Goal: Transaction & Acquisition: Obtain resource

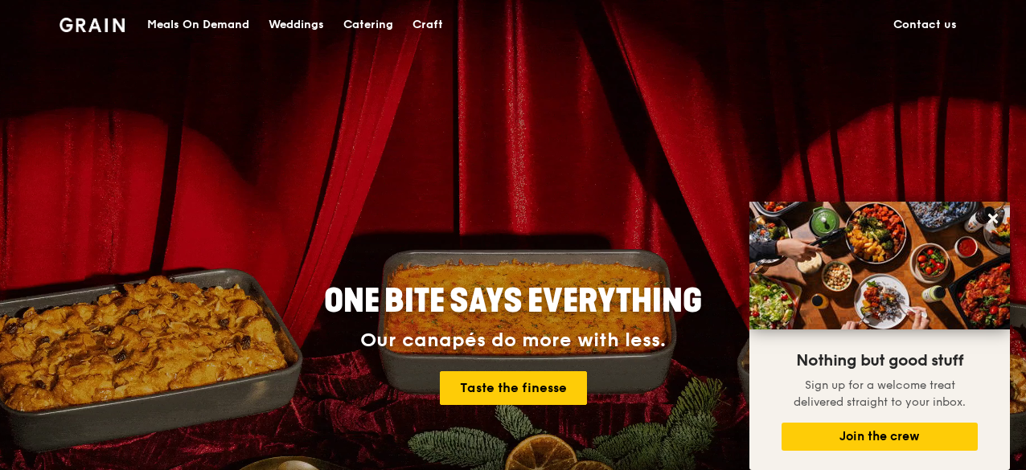
click at [389, 24] on div "Catering" at bounding box center [368, 25] width 50 height 48
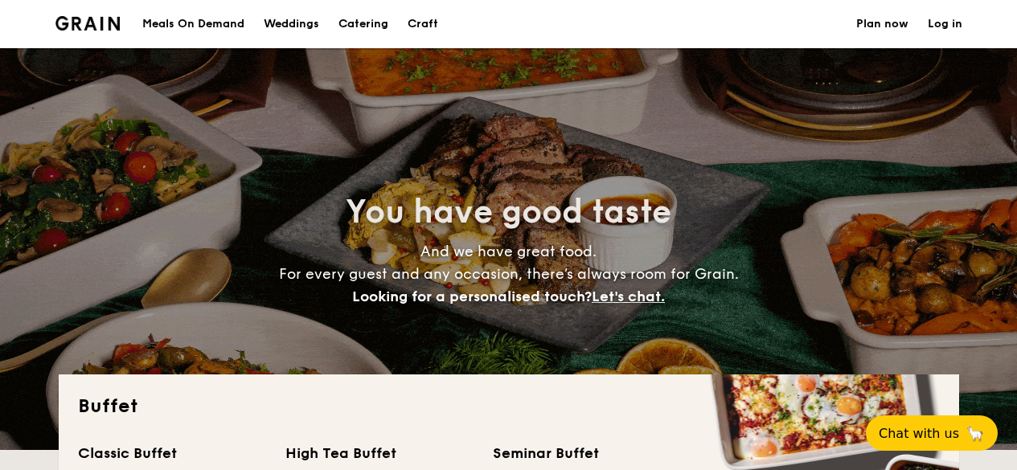
select select
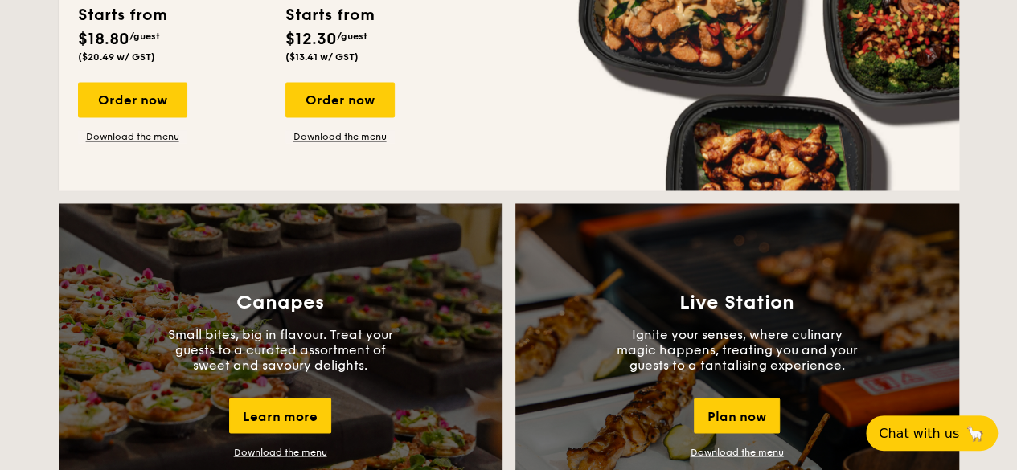
scroll to position [824, 0]
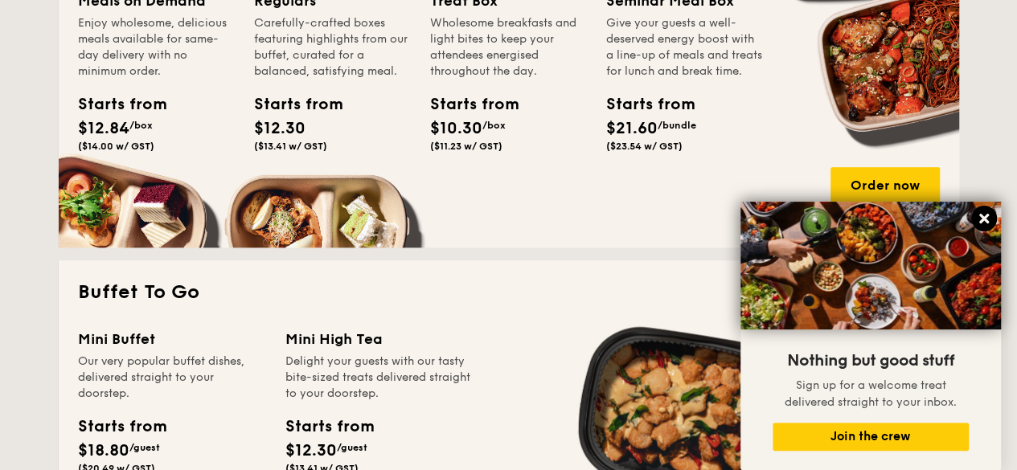
click at [984, 214] on icon at bounding box center [984, 219] width 14 height 14
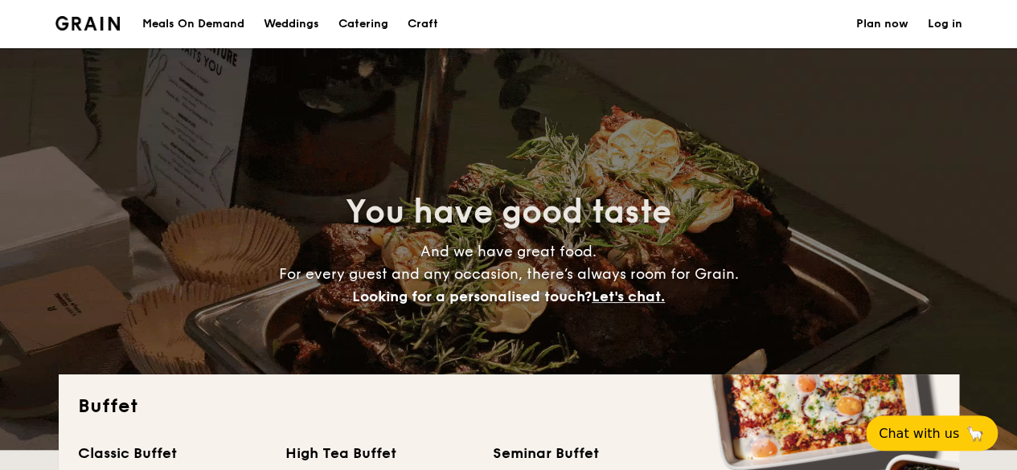
scroll to position [412, 0]
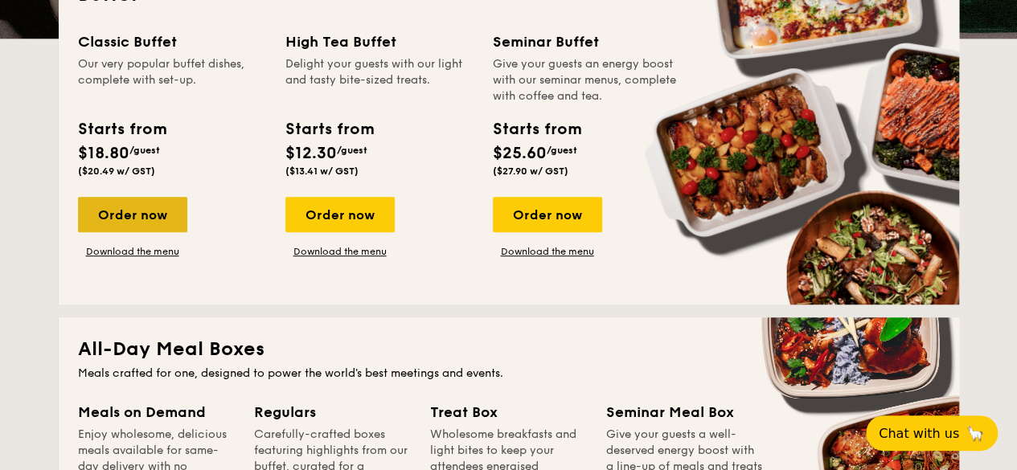
click at [135, 215] on div "Order now" at bounding box center [132, 214] width 109 height 35
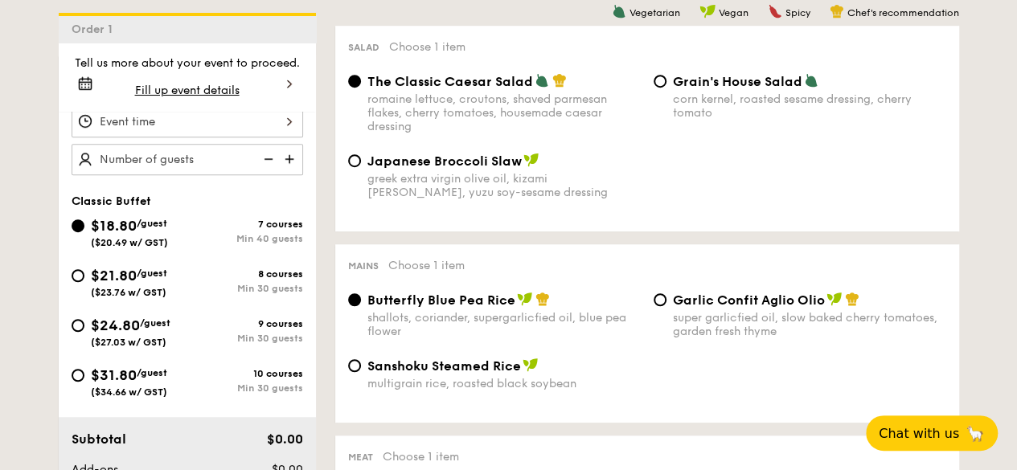
scroll to position [412, 0]
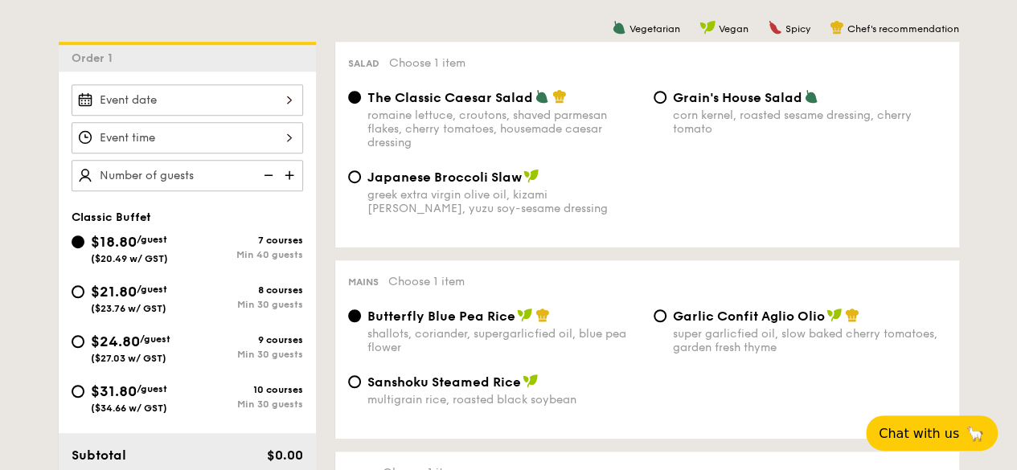
select select
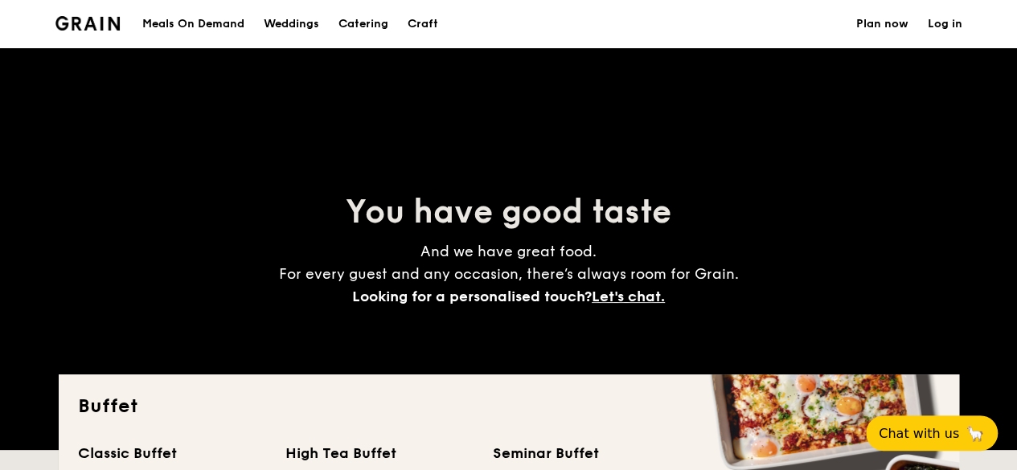
scroll to position [412, 0]
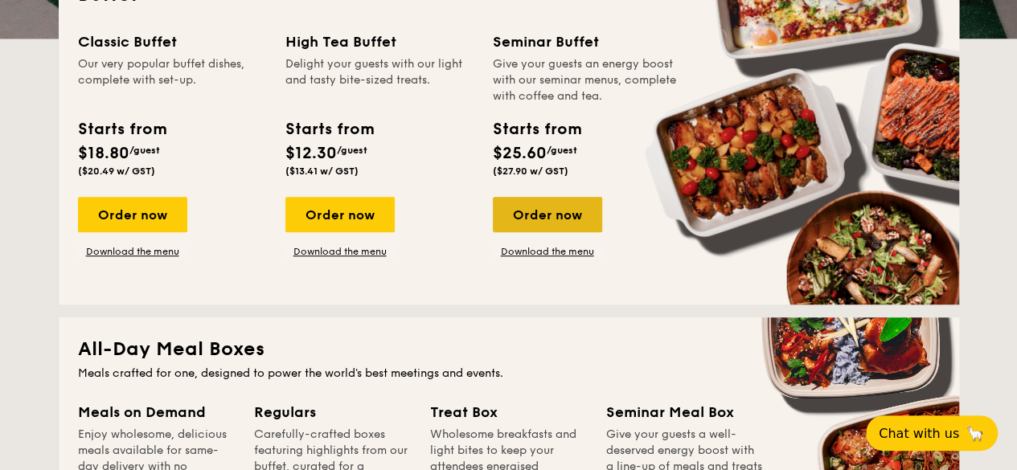
click at [535, 222] on div "Order now" at bounding box center [547, 214] width 109 height 35
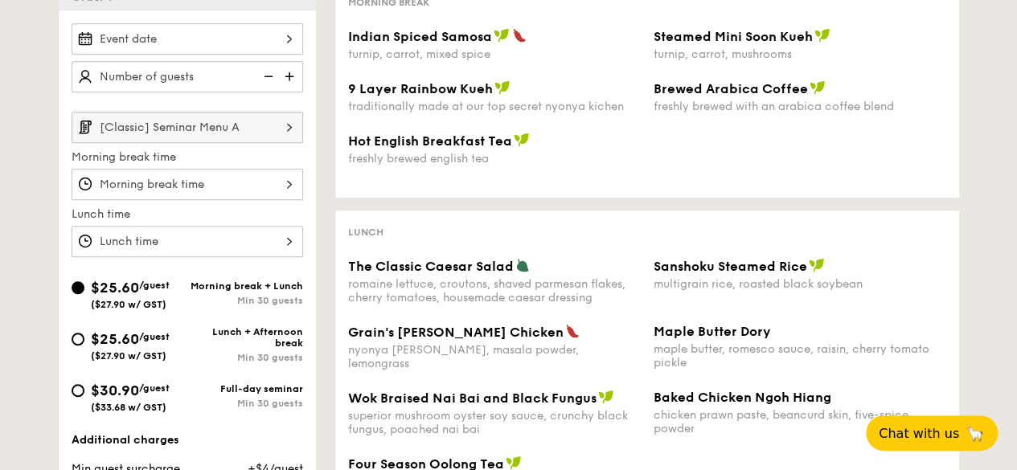
scroll to position [824, 0]
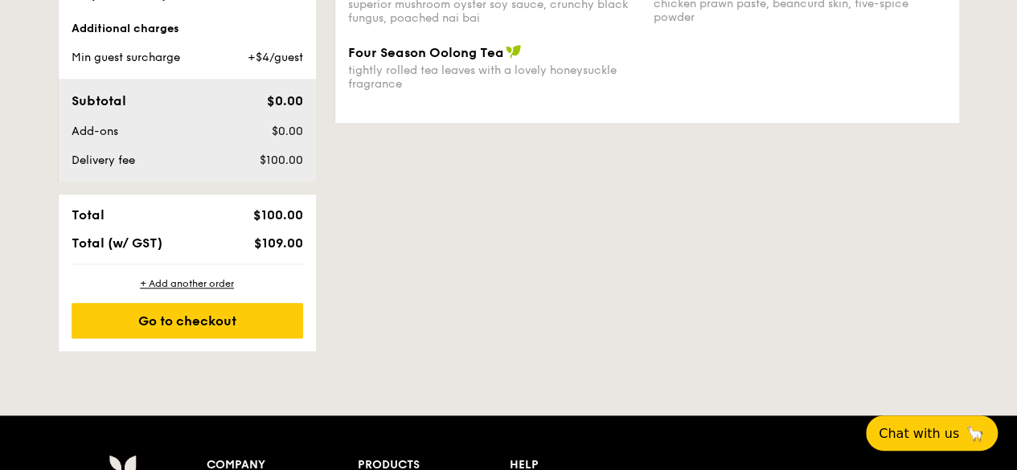
select select
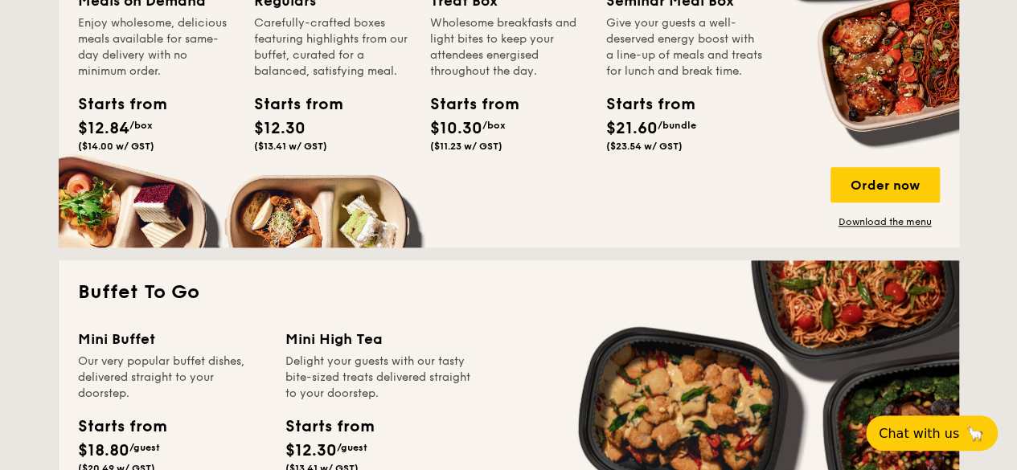
scroll to position [1235, 0]
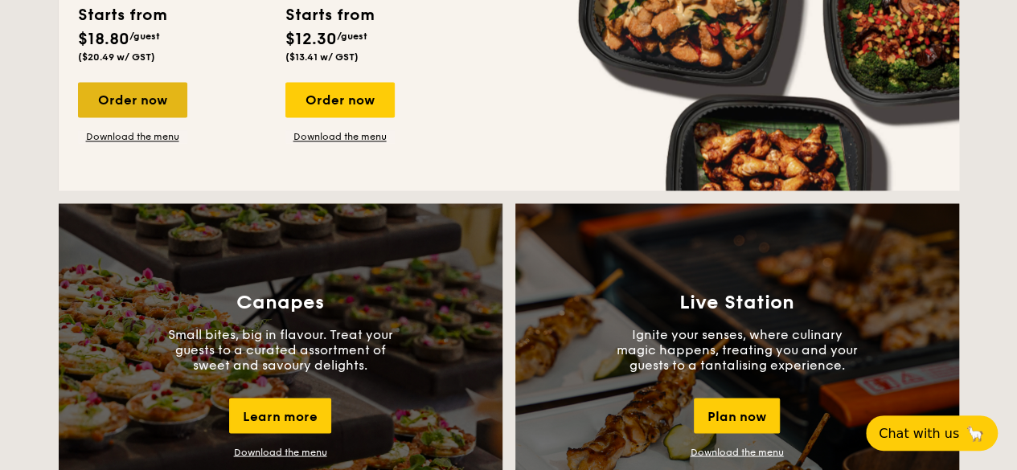
click at [160, 112] on div "Order now" at bounding box center [132, 99] width 109 height 35
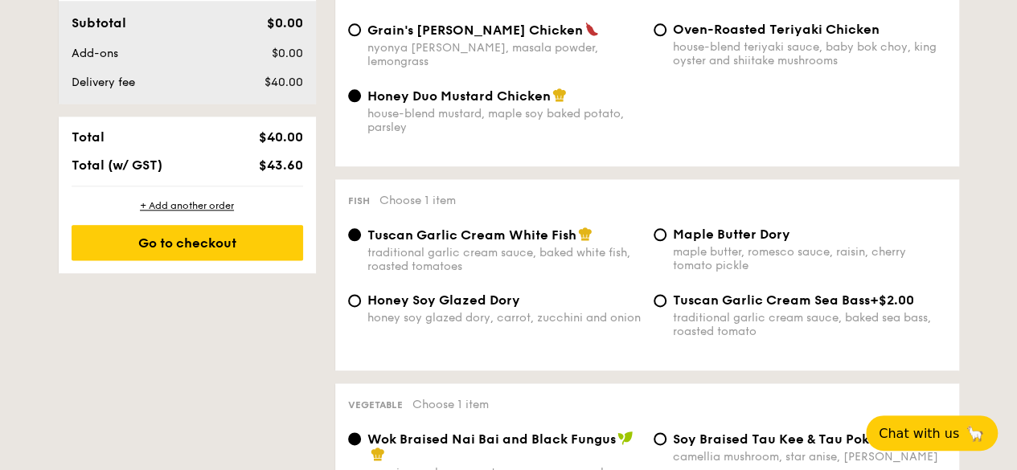
scroll to position [478, 0]
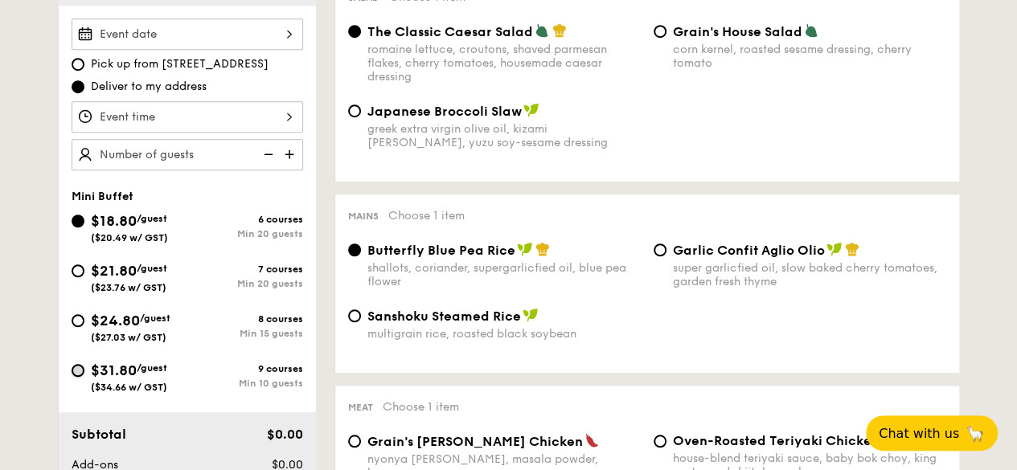
click at [76, 365] on input "$31.80 /guest ($34.66 w/ GST) 9 courses Min 10 guests" at bounding box center [78, 370] width 13 height 13
radio input "true"
radio input "false"
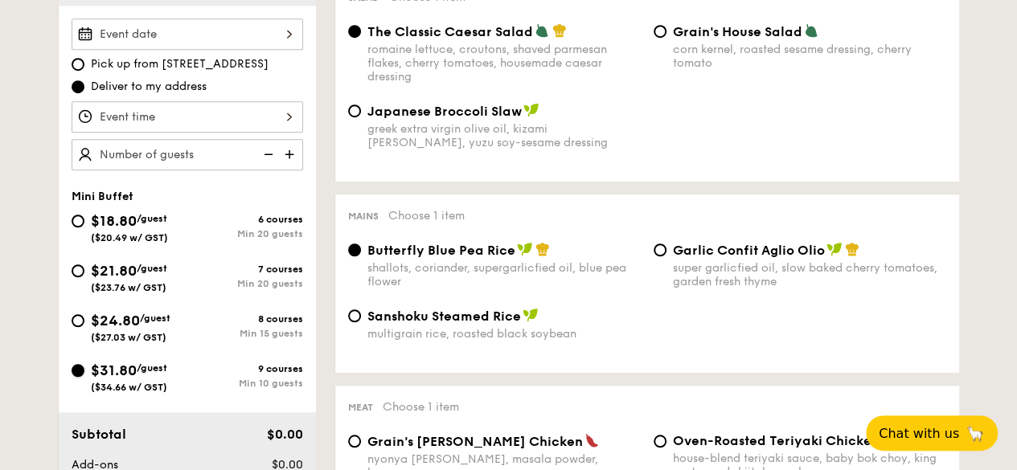
radio input "true"
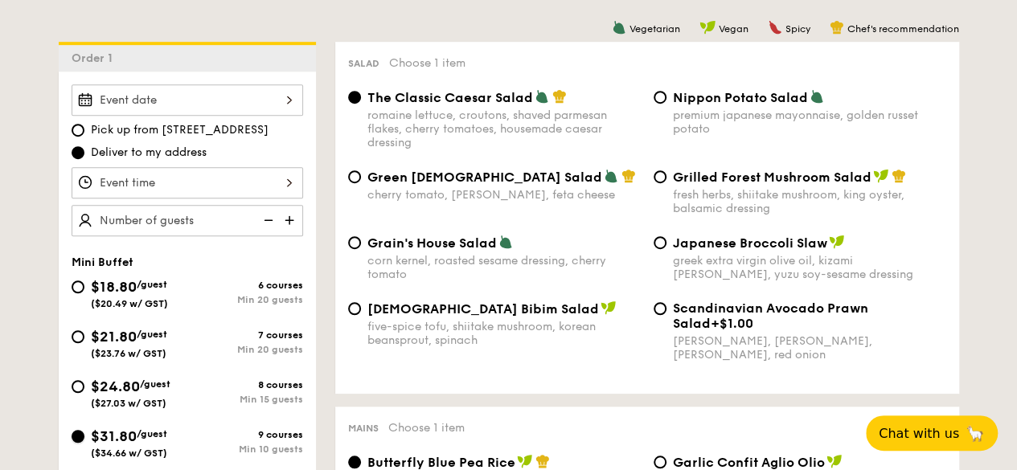
scroll to position [0, 0]
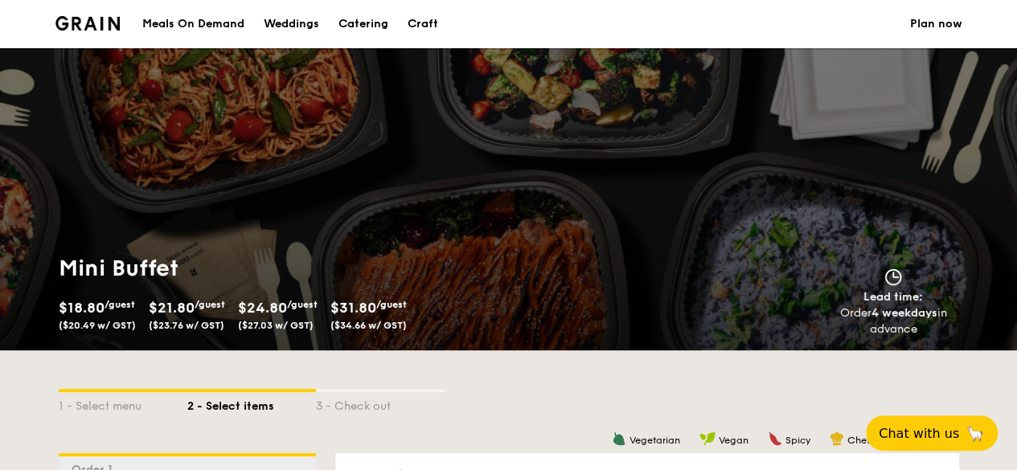
select select
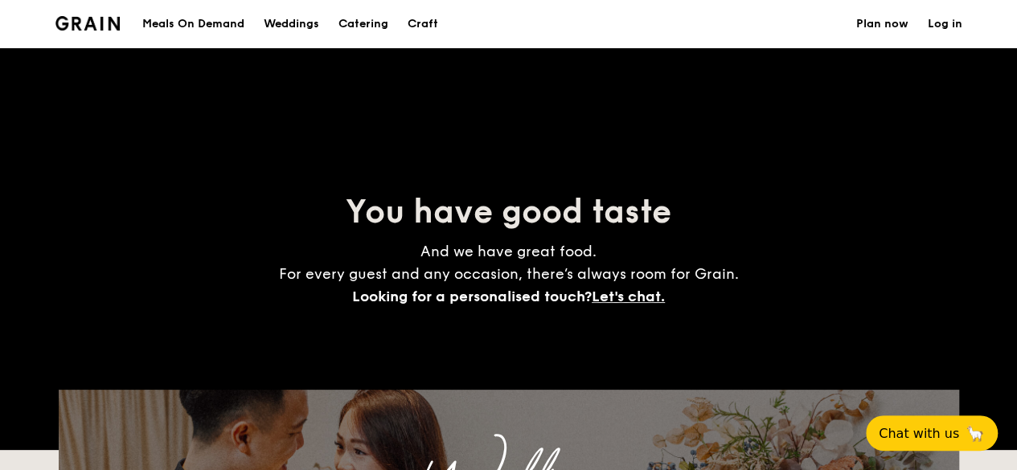
scroll to position [2638, 0]
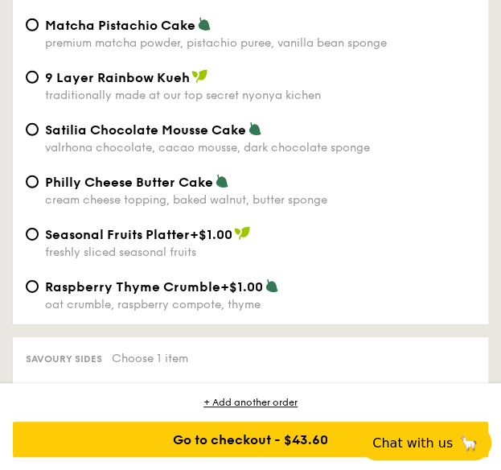
scroll to position [4521, 0]
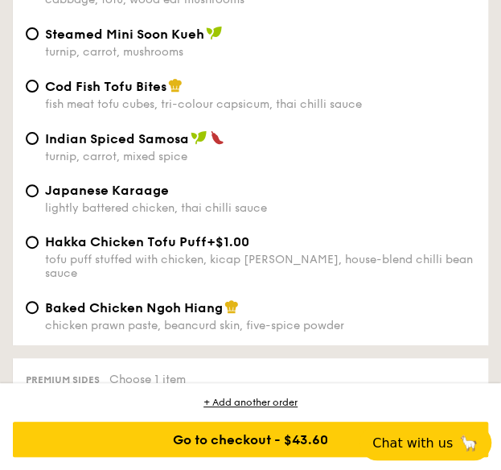
click at [312, 154] on div "Cod Fish Tofu Bites fish meat tofu cubes, tri-colour capsicum, thai chilli sauc…" at bounding box center [250, 130] width 462 height 105
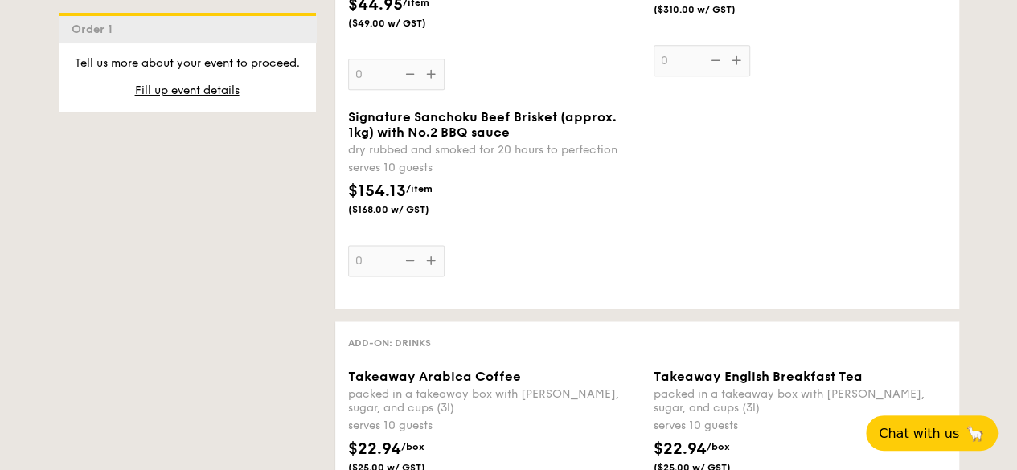
scroll to position [2713, 0]
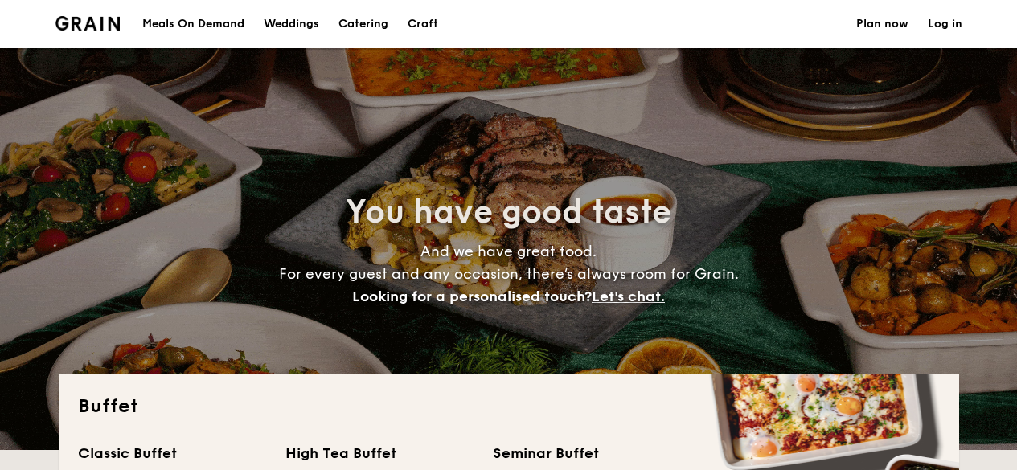
select select
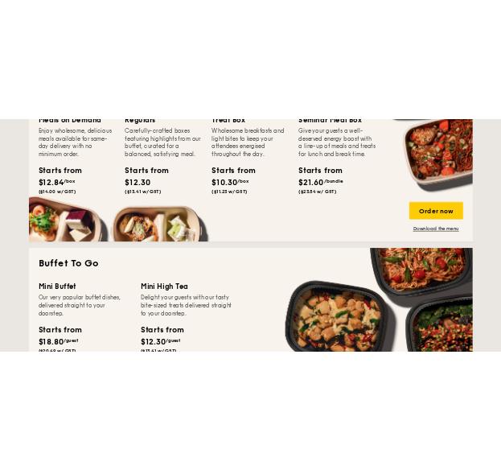
scroll to position [1235, 0]
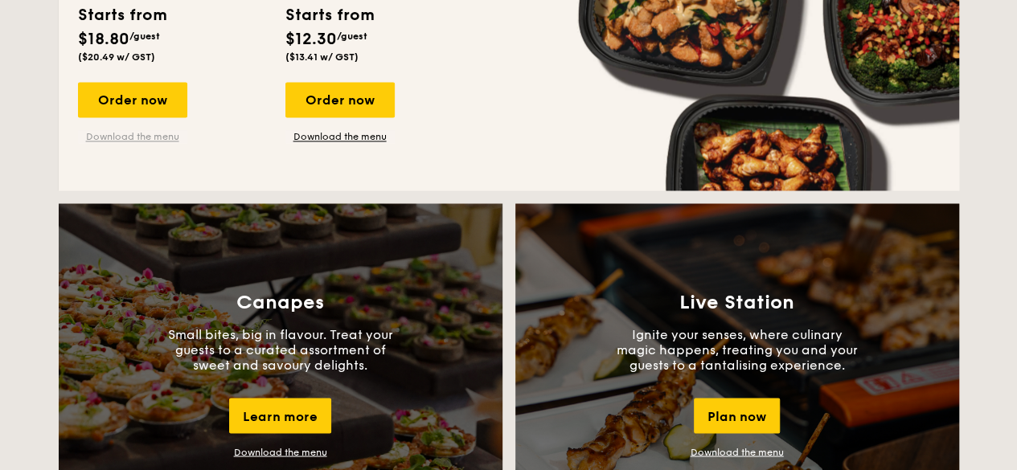
click at [146, 138] on link "Download the menu" at bounding box center [132, 136] width 109 height 13
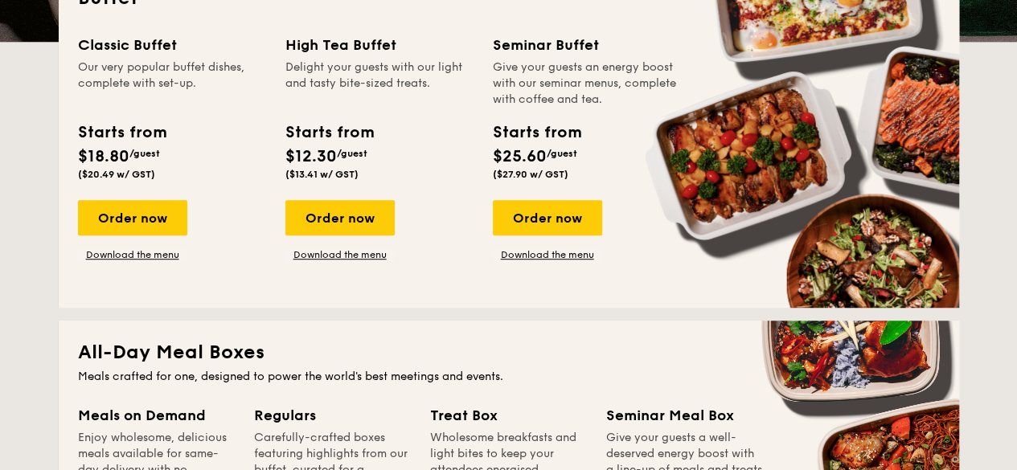
scroll to position [368, 0]
